Goal: Information Seeking & Learning: Learn about a topic

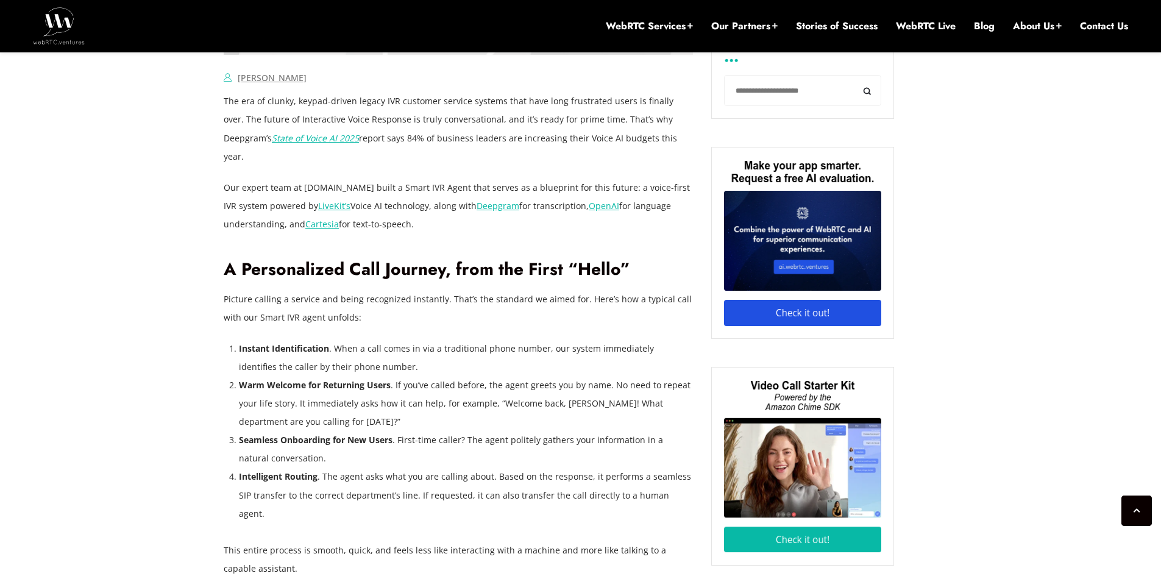
scroll to position [884, 0]
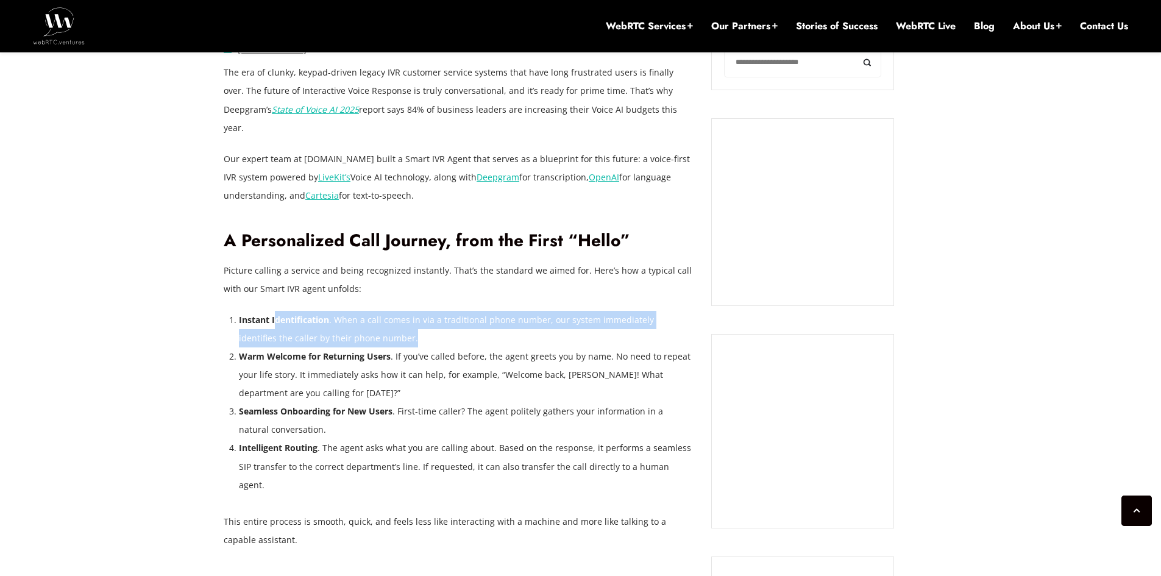
drag, startPoint x: 275, startPoint y: 304, endPoint x: 613, endPoint y: 315, distance: 337.8
click at [613, 315] on li "Instant Identification . When a call comes in via a traditional phone number, o…" at bounding box center [466, 329] width 454 height 37
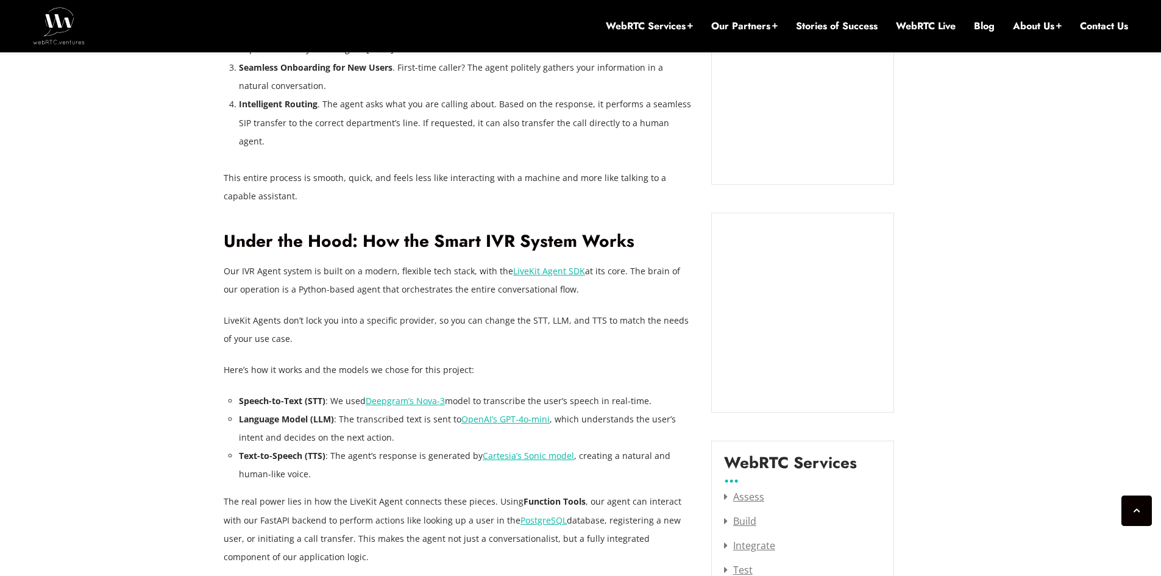
scroll to position [1249, 0]
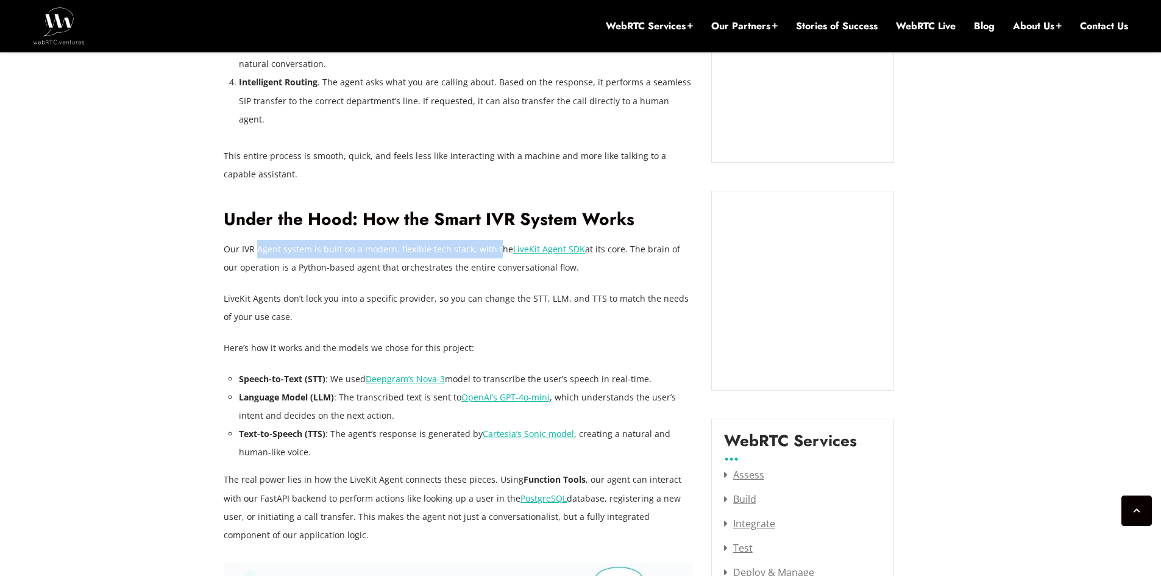
drag, startPoint x: 258, startPoint y: 212, endPoint x: 494, endPoint y: 210, distance: 235.9
click at [494, 240] on p "Our IVR Agent system is built on a modern, flexible tech stack, with the LiveKi…" at bounding box center [458, 258] width 469 height 37
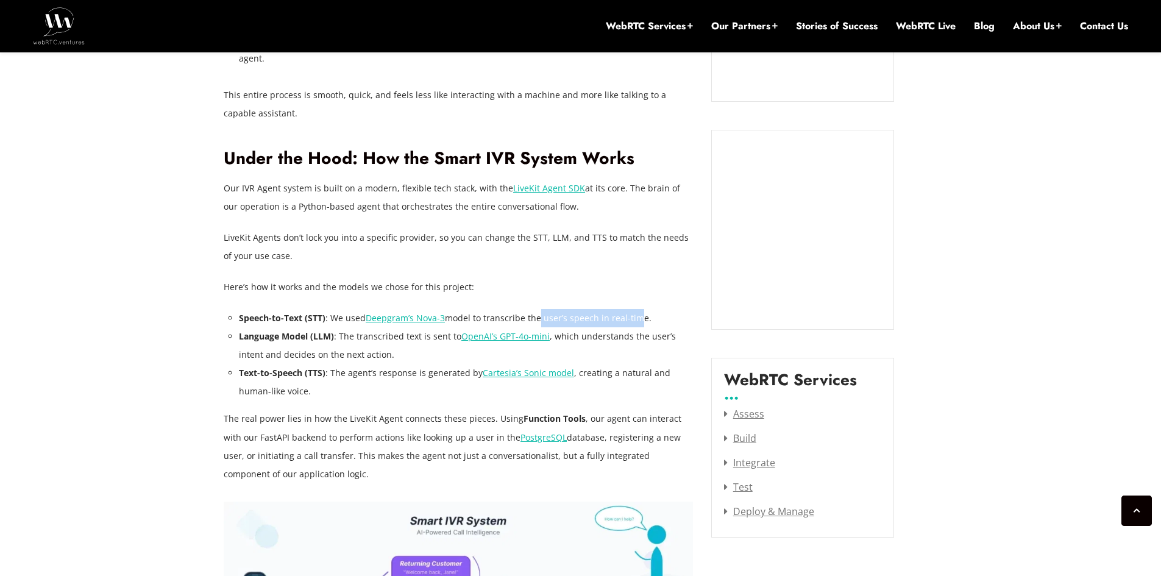
drag, startPoint x: 532, startPoint y: 283, endPoint x: 631, endPoint y: 277, distance: 98.9
click at [631, 309] on li "Speech-to-Text (STT) : We used Deepgram’s Nova-3 model to transcribe the user’s…" at bounding box center [466, 318] width 454 height 18
drag, startPoint x: 373, startPoint y: 300, endPoint x: 458, endPoint y: 297, distance: 84.8
click at [458, 327] on li "Language Model (LLM) : The transcribed text is sent to OpenAI’s GPT-4o-mini , w…" at bounding box center [466, 345] width 454 height 37
drag, startPoint x: 340, startPoint y: 339, endPoint x: 465, endPoint y: 338, distance: 124.9
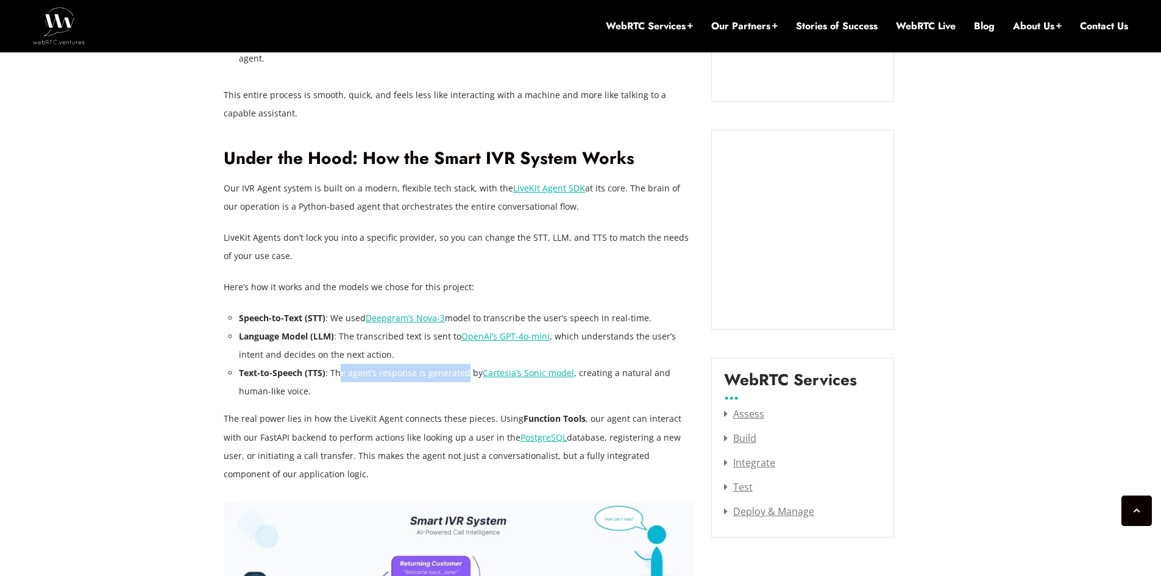
click at [465, 364] on li "Text-to-Speech (TTS) : The agent’s response is generated by [PERSON_NAME]’s Son…" at bounding box center [466, 382] width 454 height 37
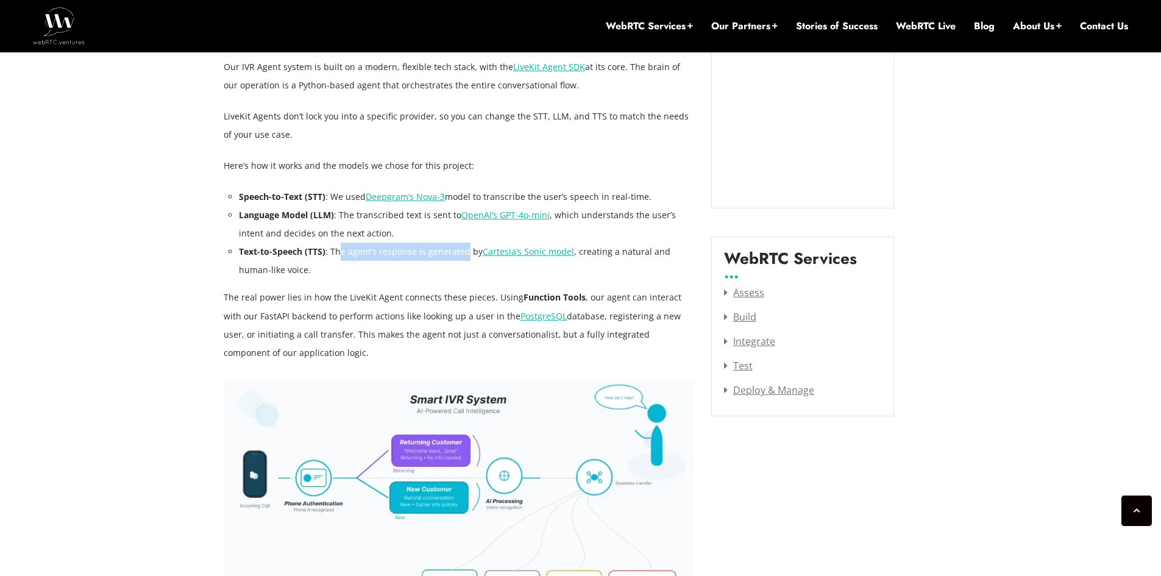
scroll to position [1432, 0]
drag, startPoint x: 334, startPoint y: 262, endPoint x: 461, endPoint y: 261, distance: 126.8
click at [461, 288] on p "The real power lies in how the LiveKit Agent connects these pieces. Using Funct…" at bounding box center [458, 324] width 469 height 73
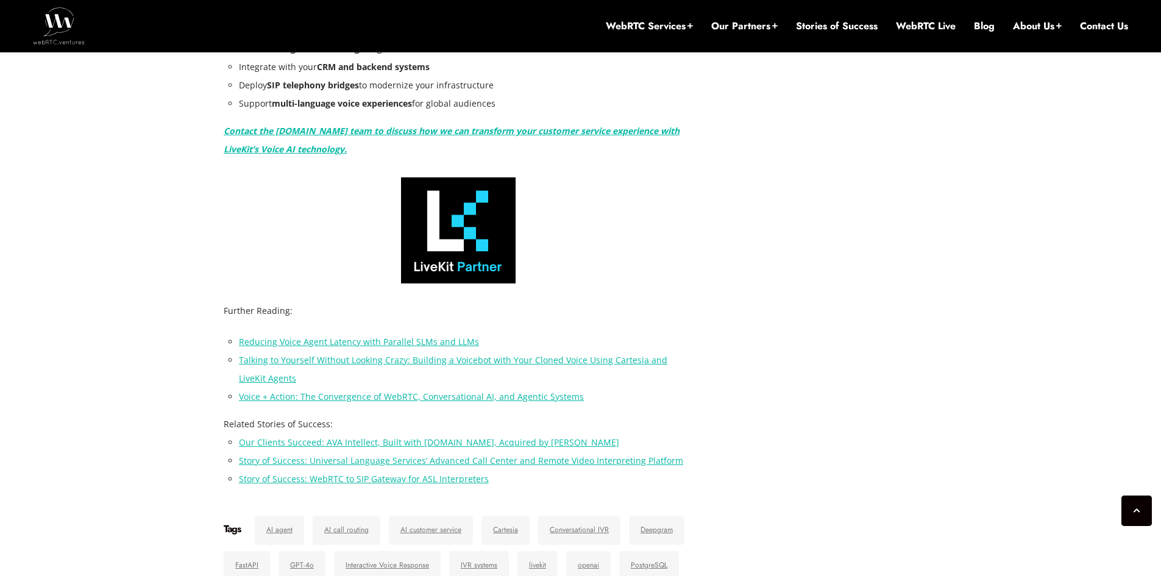
scroll to position [2712, 0]
